Goal: Task Accomplishment & Management: Manage account settings

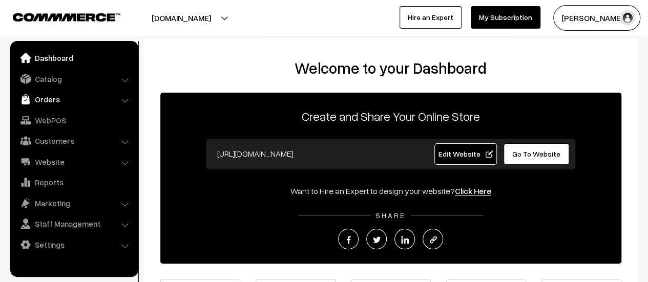
click at [45, 103] on link "Orders" at bounding box center [74, 99] width 122 height 18
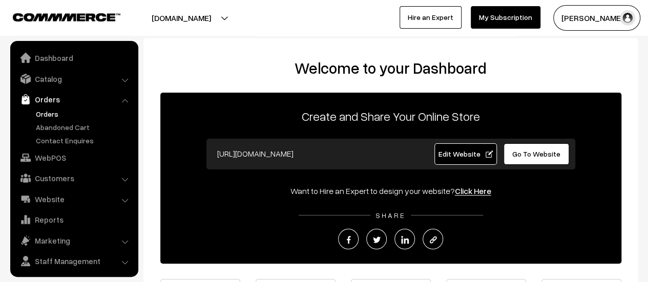
click at [48, 113] on link "Orders" at bounding box center [83, 114] width 101 height 11
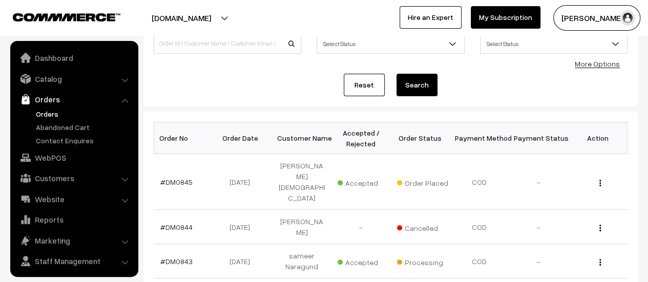
scroll to position [24, 0]
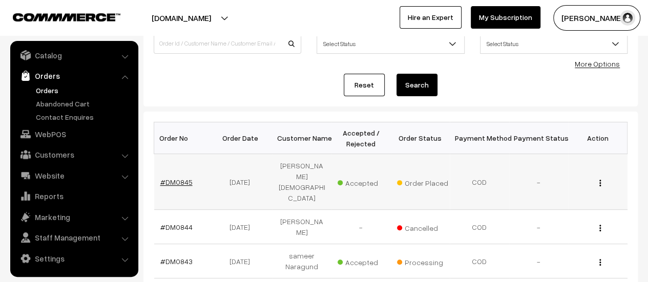
click at [177, 178] on link "#DM0845" at bounding box center [176, 182] width 32 height 9
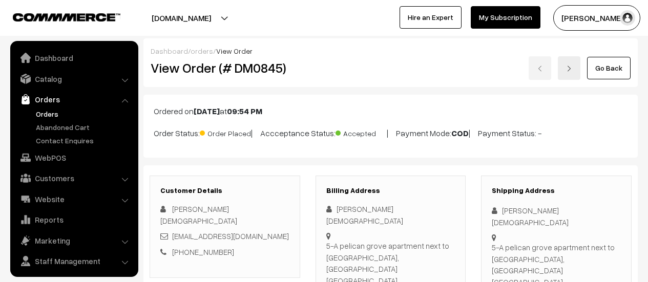
scroll to position [822, 0]
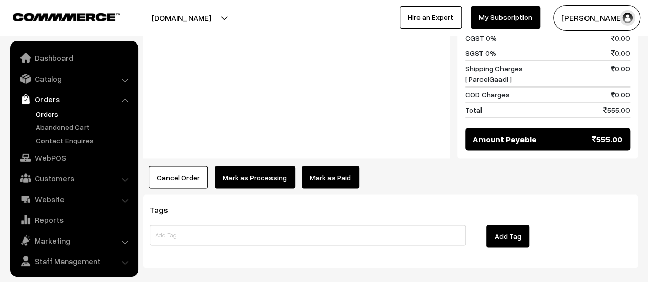
click at [249, 166] on button "Mark as Processing" at bounding box center [255, 177] width 80 height 23
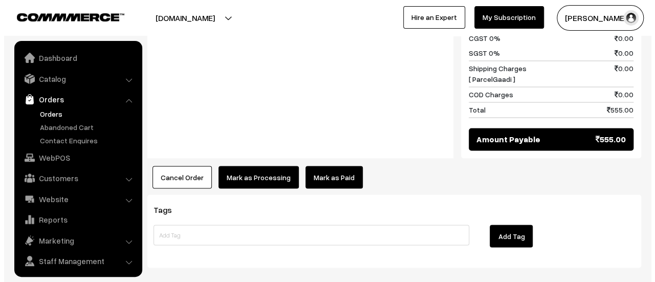
scroll to position [24, 0]
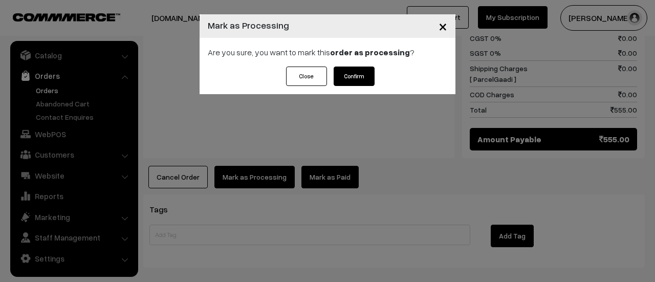
click at [352, 80] on button "Confirm" at bounding box center [354, 76] width 41 height 19
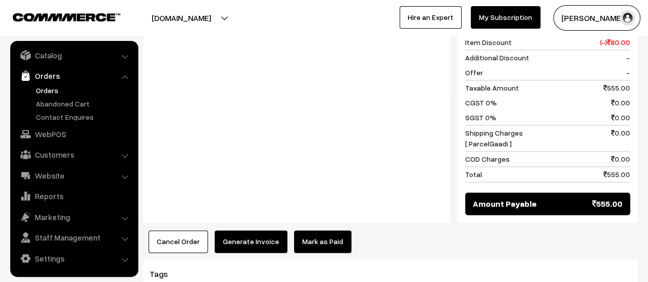
scroll to position [752, 0]
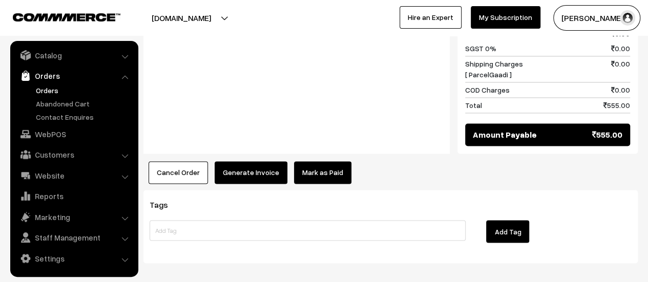
click at [245, 161] on button "Generate Invoice" at bounding box center [251, 172] width 73 height 23
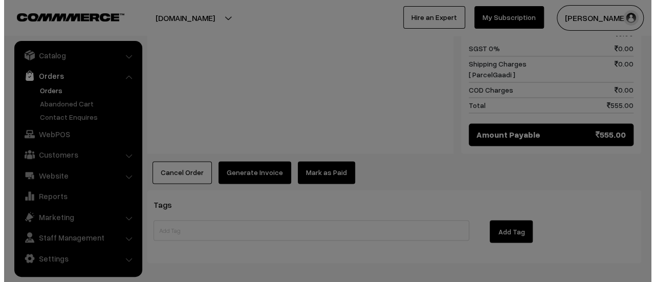
scroll to position [754, 0]
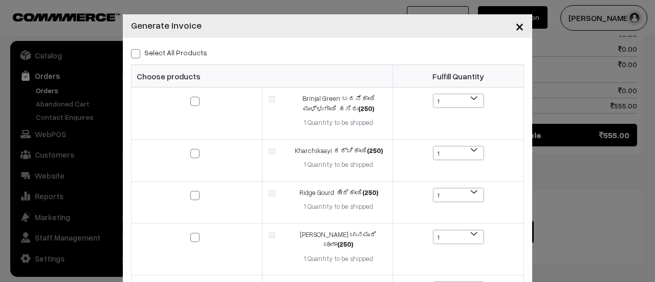
click at [131, 54] on span at bounding box center [135, 53] width 9 height 9
click at [131, 54] on input "Select All Products" at bounding box center [134, 52] width 7 height 7
checkbox input "true"
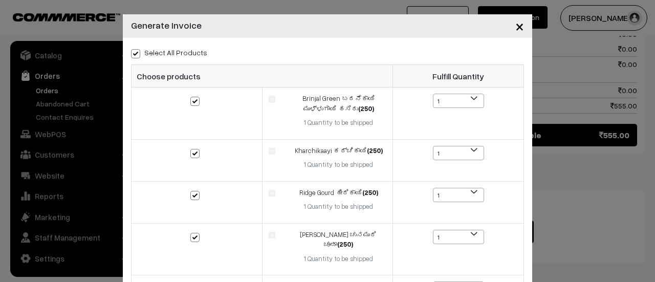
checkbox input "true"
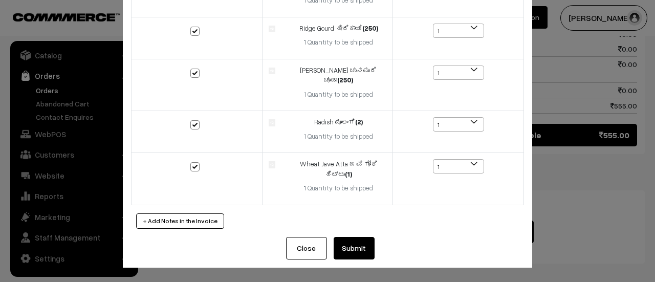
click at [355, 249] on button "Submit" at bounding box center [354, 248] width 41 height 23
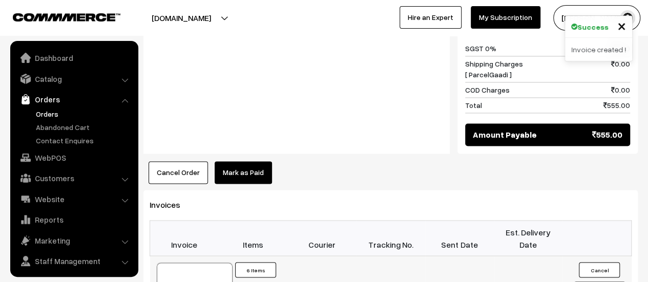
scroll to position [24, 0]
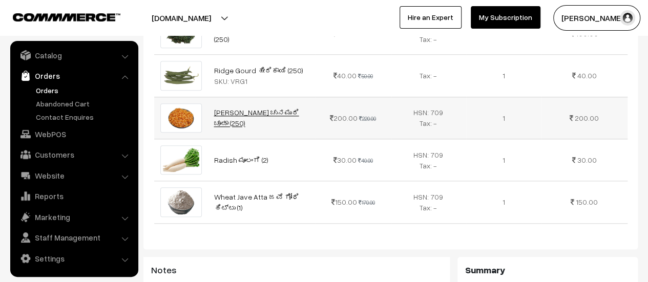
scroll to position [0, 0]
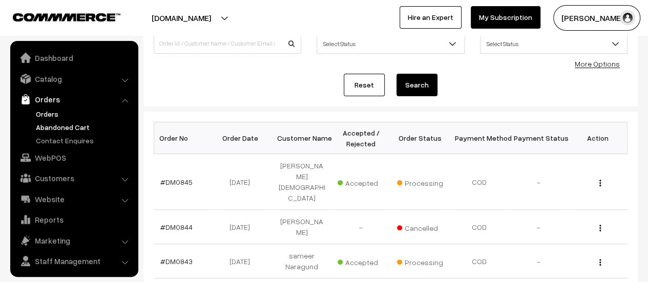
scroll to position [24, 0]
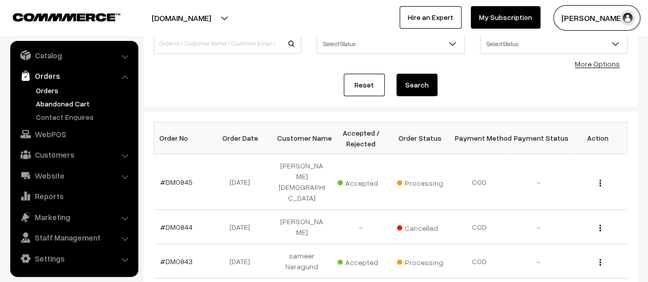
click at [65, 98] on link "Abandoned Cart" at bounding box center [83, 103] width 101 height 11
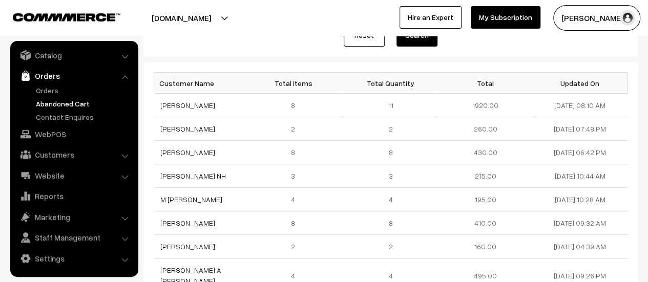
scroll to position [129, 0]
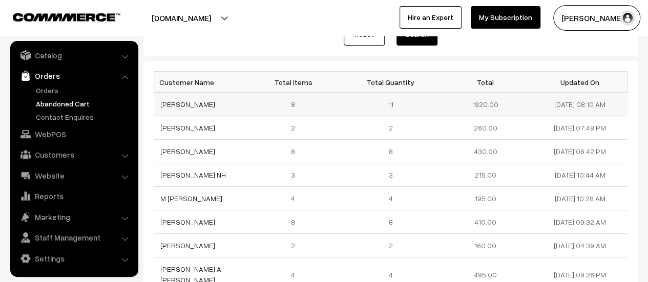
drag, startPoint x: 206, startPoint y: 104, endPoint x: 157, endPoint y: 105, distance: 49.2
click at [157, 105] on td "[PERSON_NAME]" at bounding box center [201, 105] width 95 height 24
copy link "[PERSON_NAME]"
drag, startPoint x: 583, startPoint y: 103, endPoint x: 540, endPoint y: 107, distance: 43.2
click at [540, 107] on td "[DATE] 08:10 AM" at bounding box center [580, 105] width 95 height 24
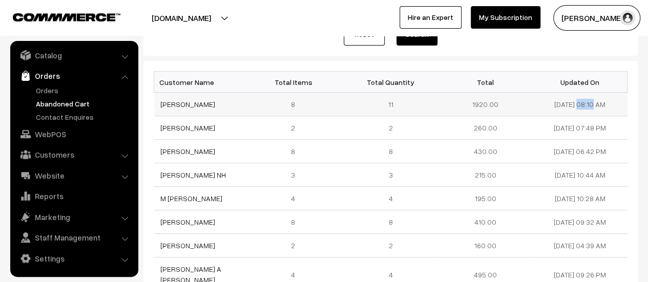
copy td "[DATE]"
click at [185, 102] on link "[PERSON_NAME]" at bounding box center [187, 104] width 55 height 9
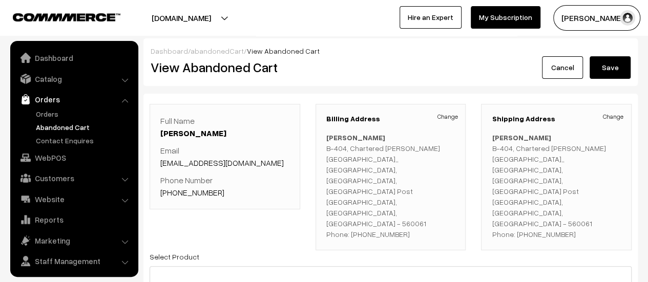
scroll to position [24, 0]
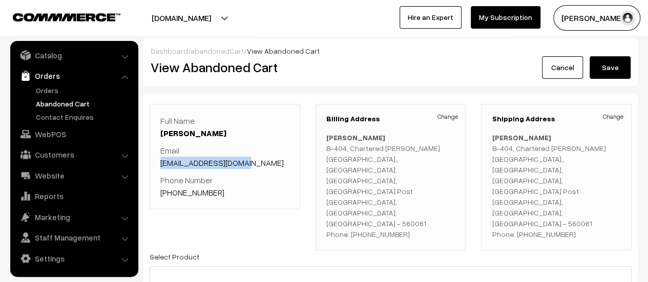
drag, startPoint x: 252, startPoint y: 162, endPoint x: 162, endPoint y: 160, distance: 90.1
click at [162, 160] on p "Email [EMAIL_ADDRESS][DOMAIN_NAME]" at bounding box center [224, 156] width 129 height 25
copy link "[EMAIL_ADDRESS][DOMAIN_NAME]"
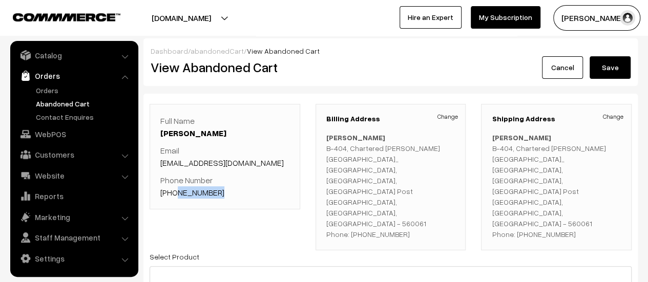
drag, startPoint x: 218, startPoint y: 190, endPoint x: 174, endPoint y: 190, distance: 44.0
click at [174, 190] on p "Phone Number [PHONE_NUMBER]" at bounding box center [224, 186] width 129 height 25
copy link "9886135755"
click at [40, 89] on link "Orders" at bounding box center [83, 90] width 101 height 11
